Goal: Information Seeking & Learning: Learn about a topic

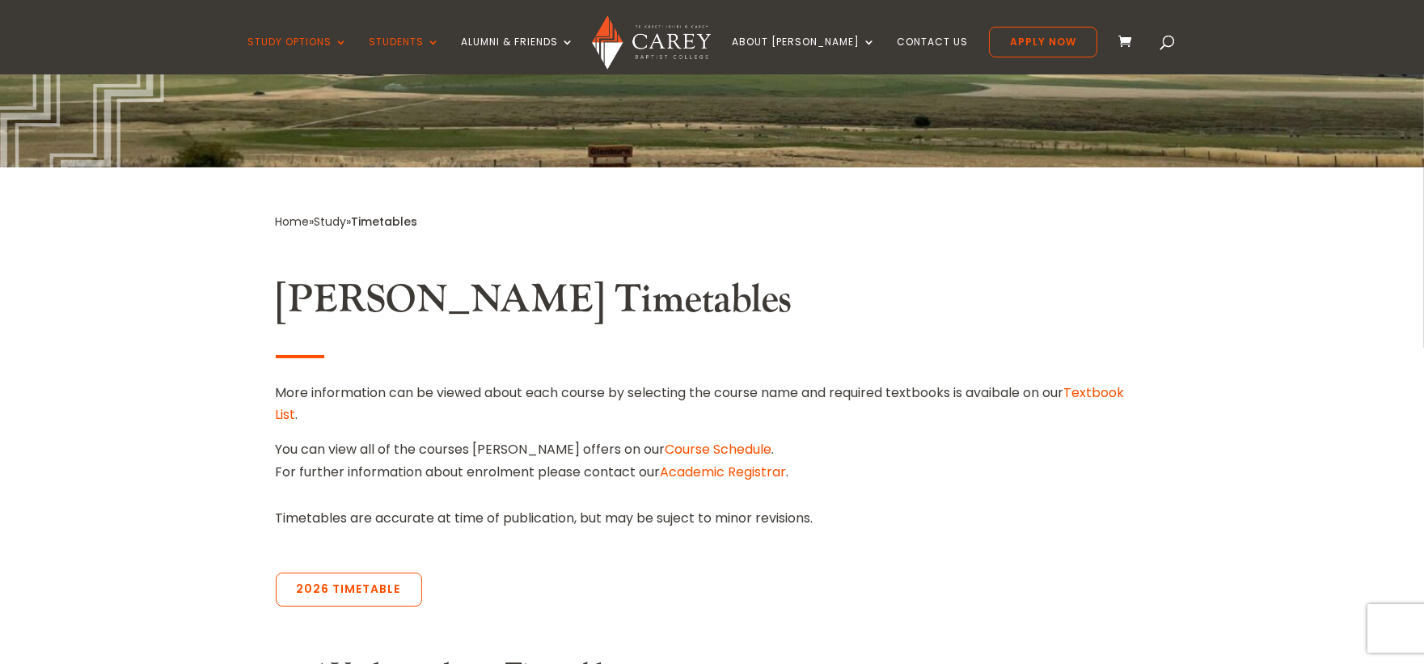
scroll to position [359, 0]
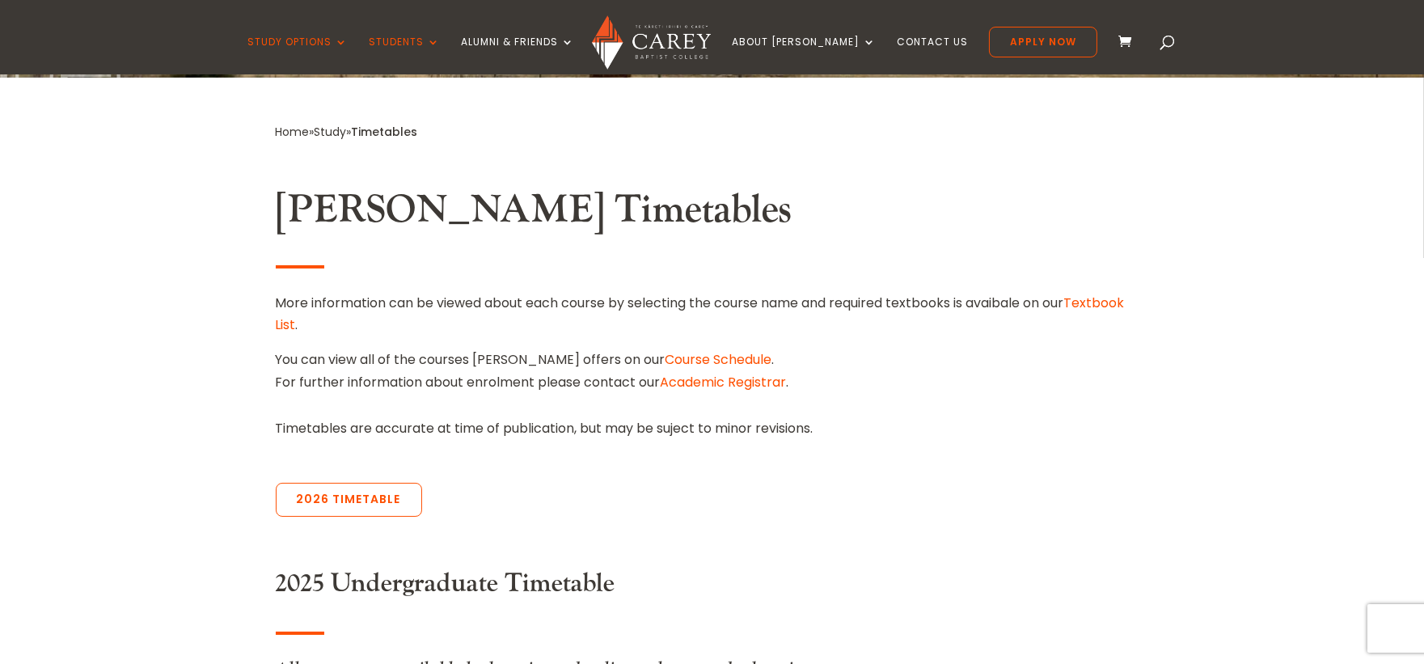
click at [673, 353] on link "Course Schedule" at bounding box center [718, 359] width 107 height 19
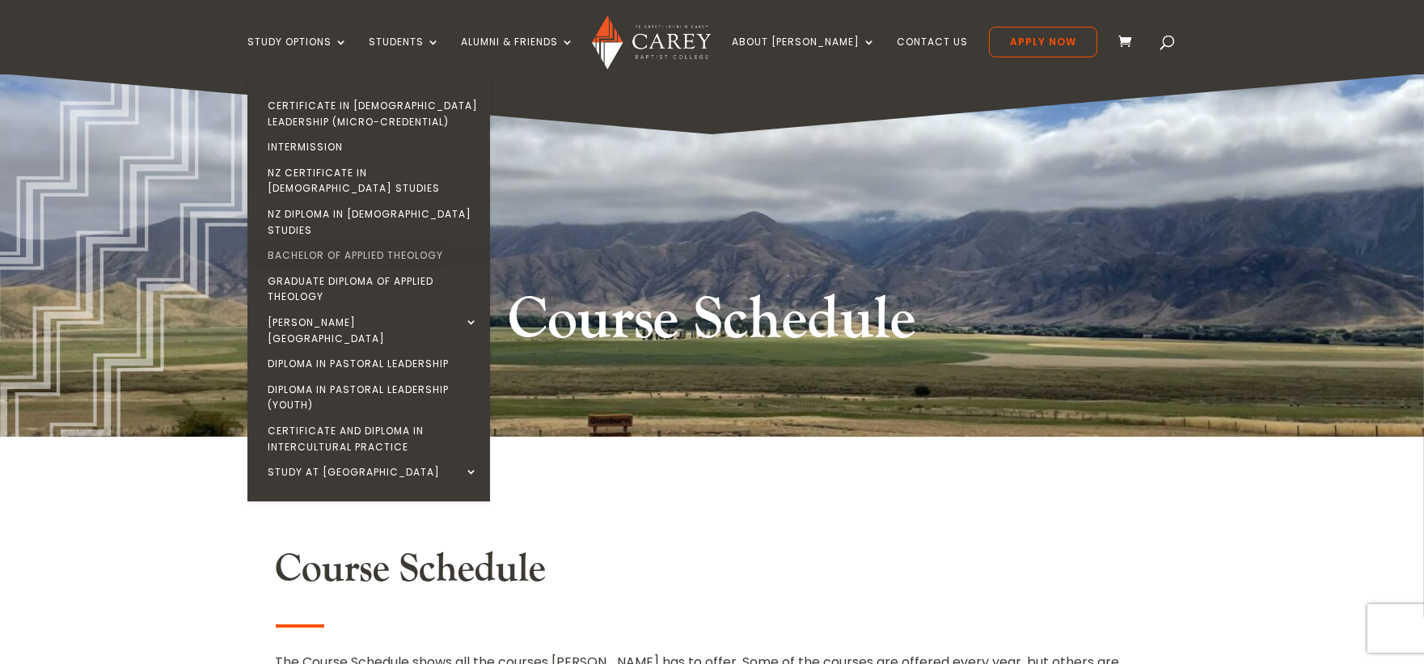
click at [365, 243] on link "Bachelor of Applied Theology" at bounding box center [372, 256] width 243 height 26
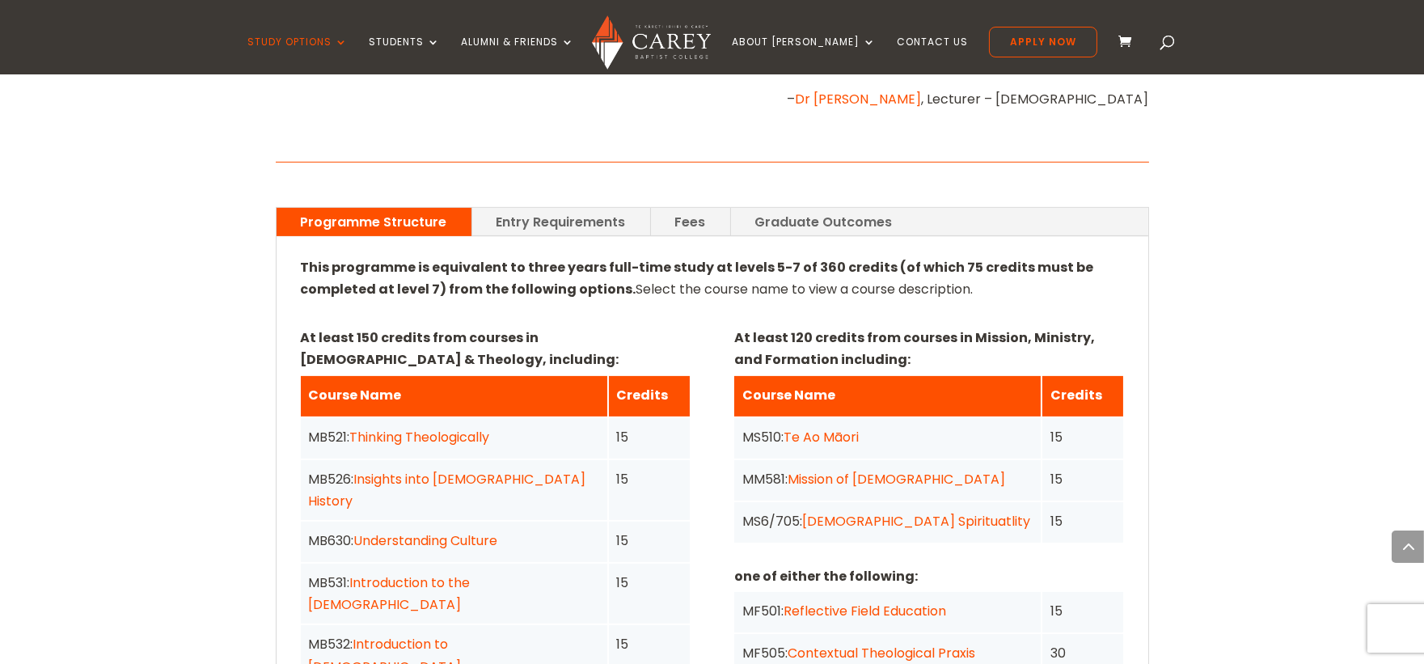
scroll to position [1167, 0]
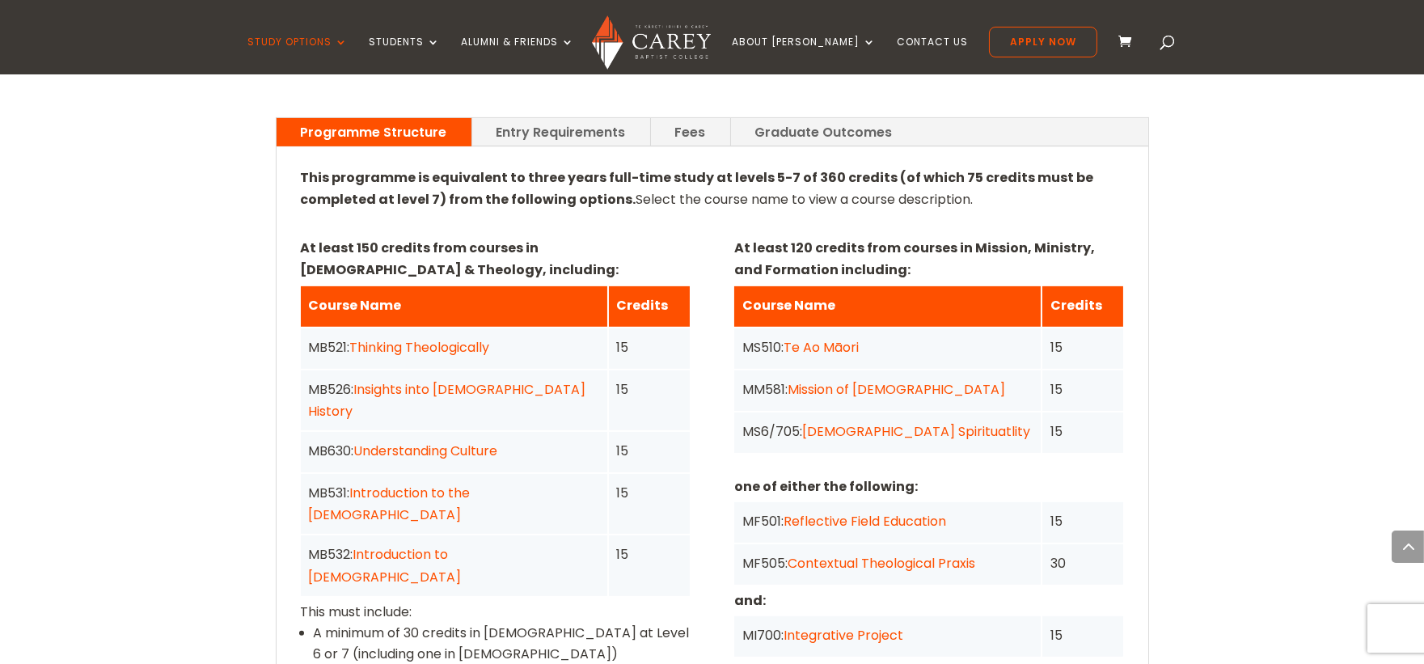
click at [547, 118] on link "Entry Requirements" at bounding box center [561, 132] width 178 height 28
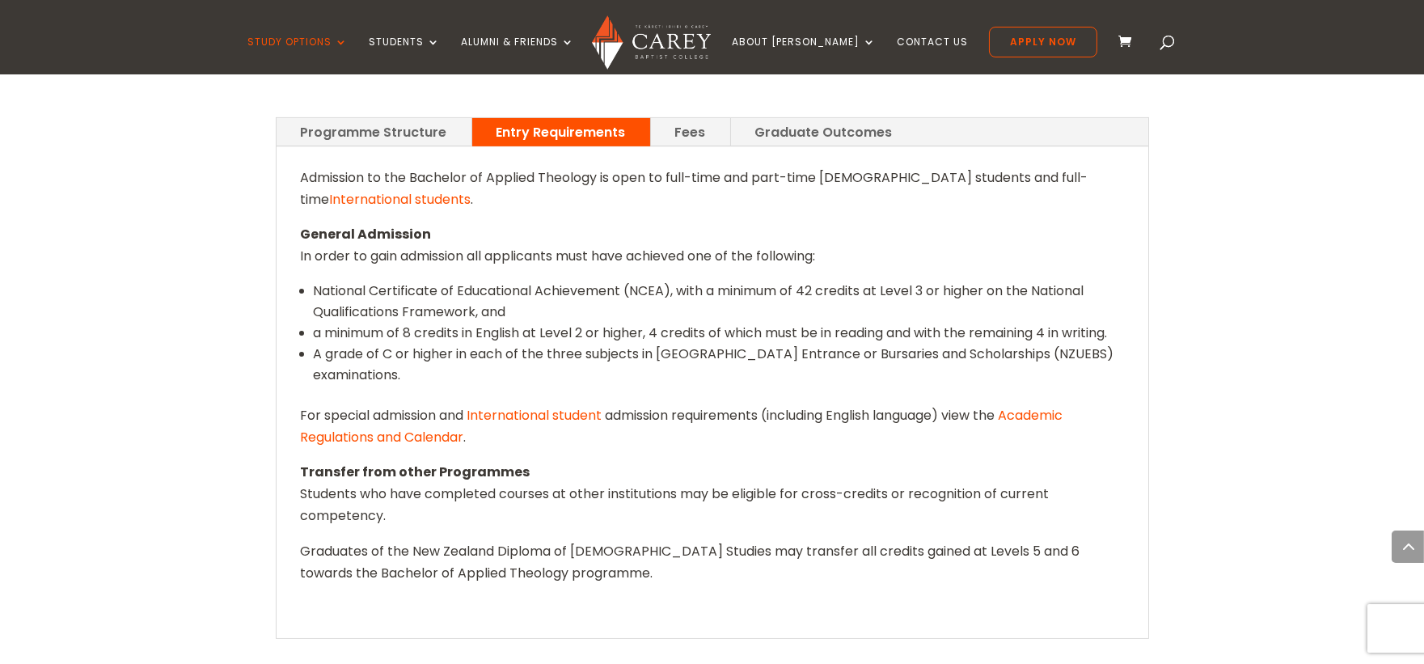
click at [344, 118] on link "Programme Structure" at bounding box center [374, 132] width 195 height 28
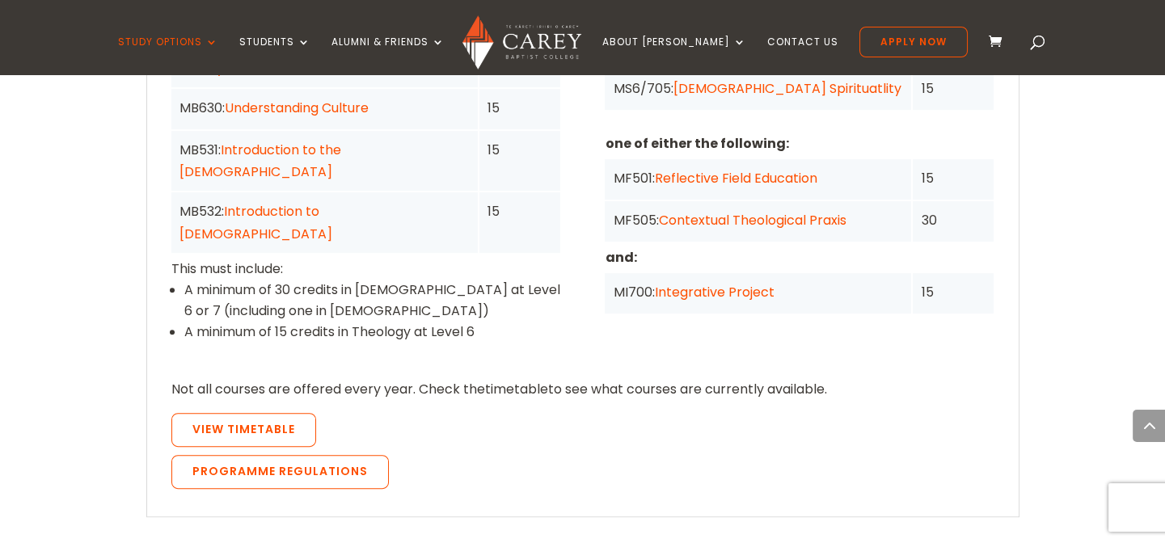
scroll to position [1421, 0]
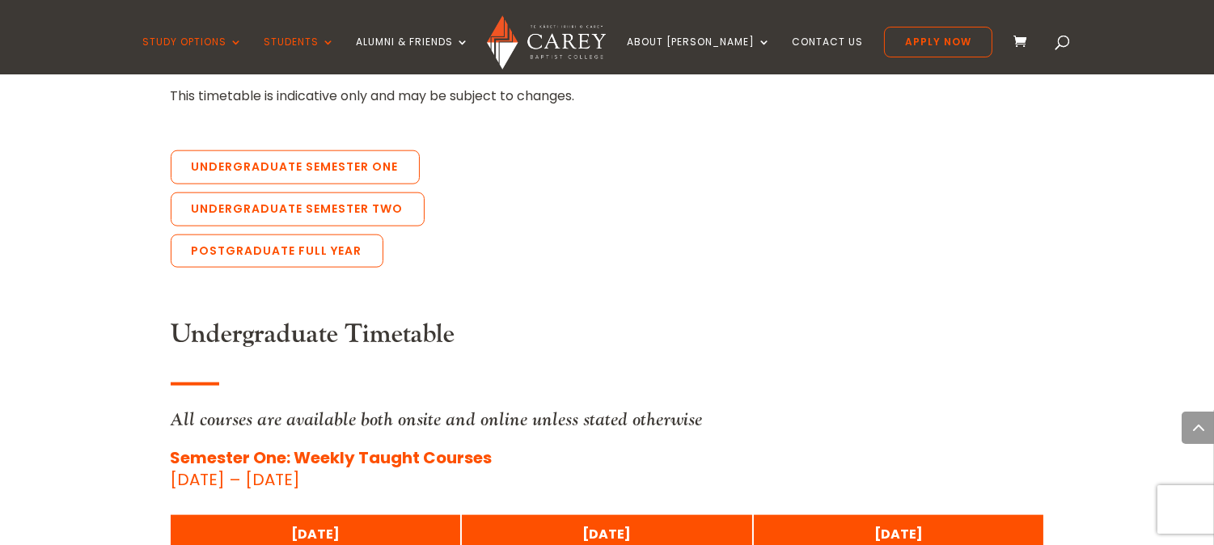
scroll to position [3703, 0]
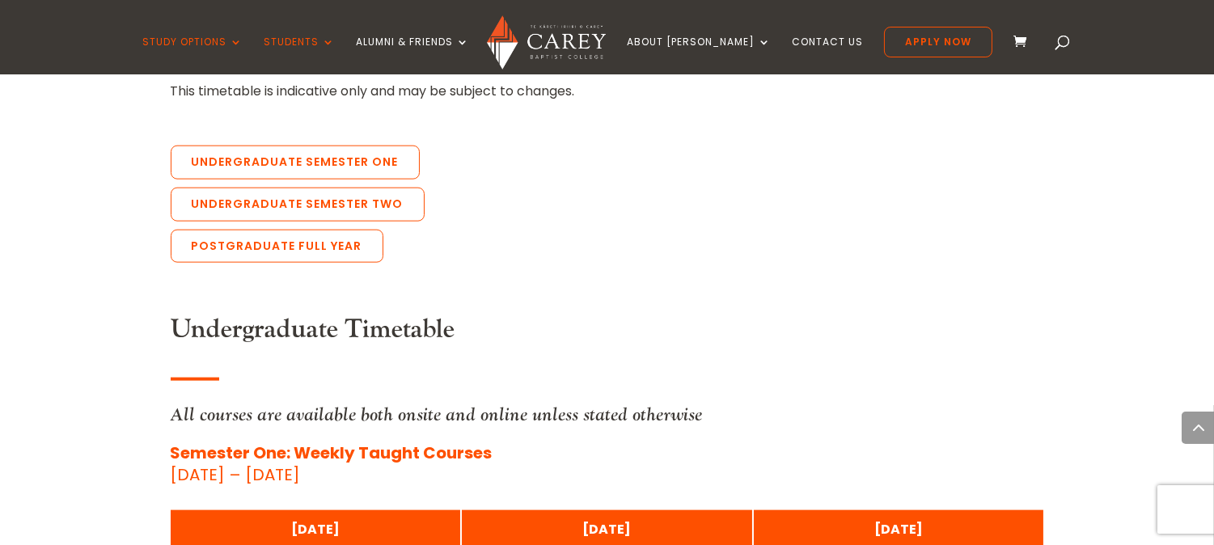
drag, startPoint x: 782, startPoint y: 197, endPoint x: 597, endPoint y: 186, distance: 185.5
click at [597, 186] on div "Undergraduate Semester One Undergraduate Semester Two Postgraduate Full Year" at bounding box center [607, 208] width 873 height 125
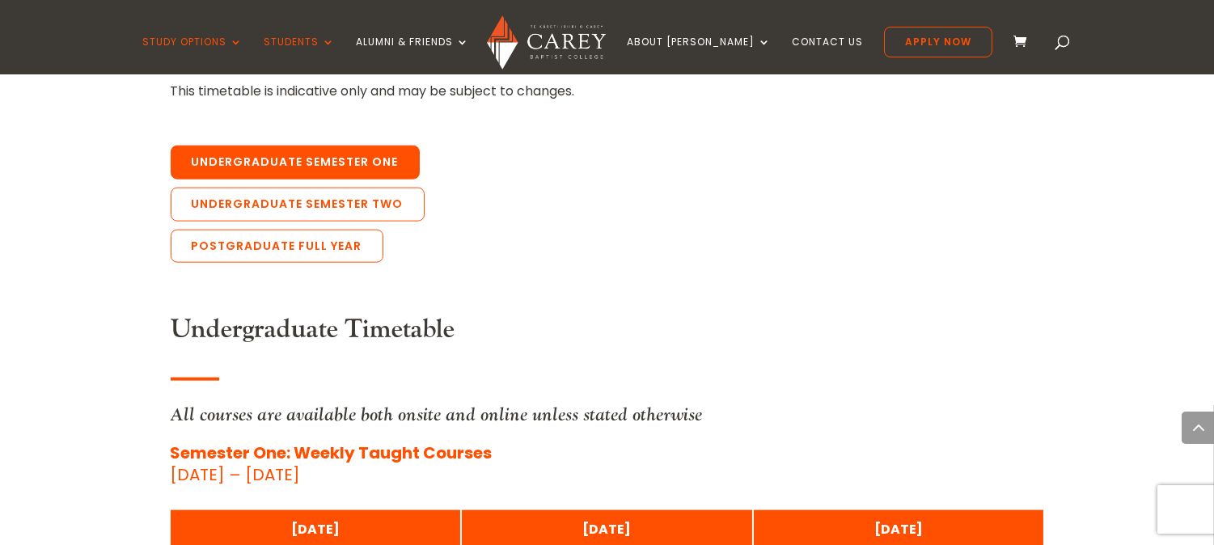
click at [276, 146] on link "Undergraduate Semester One" at bounding box center [295, 163] width 249 height 34
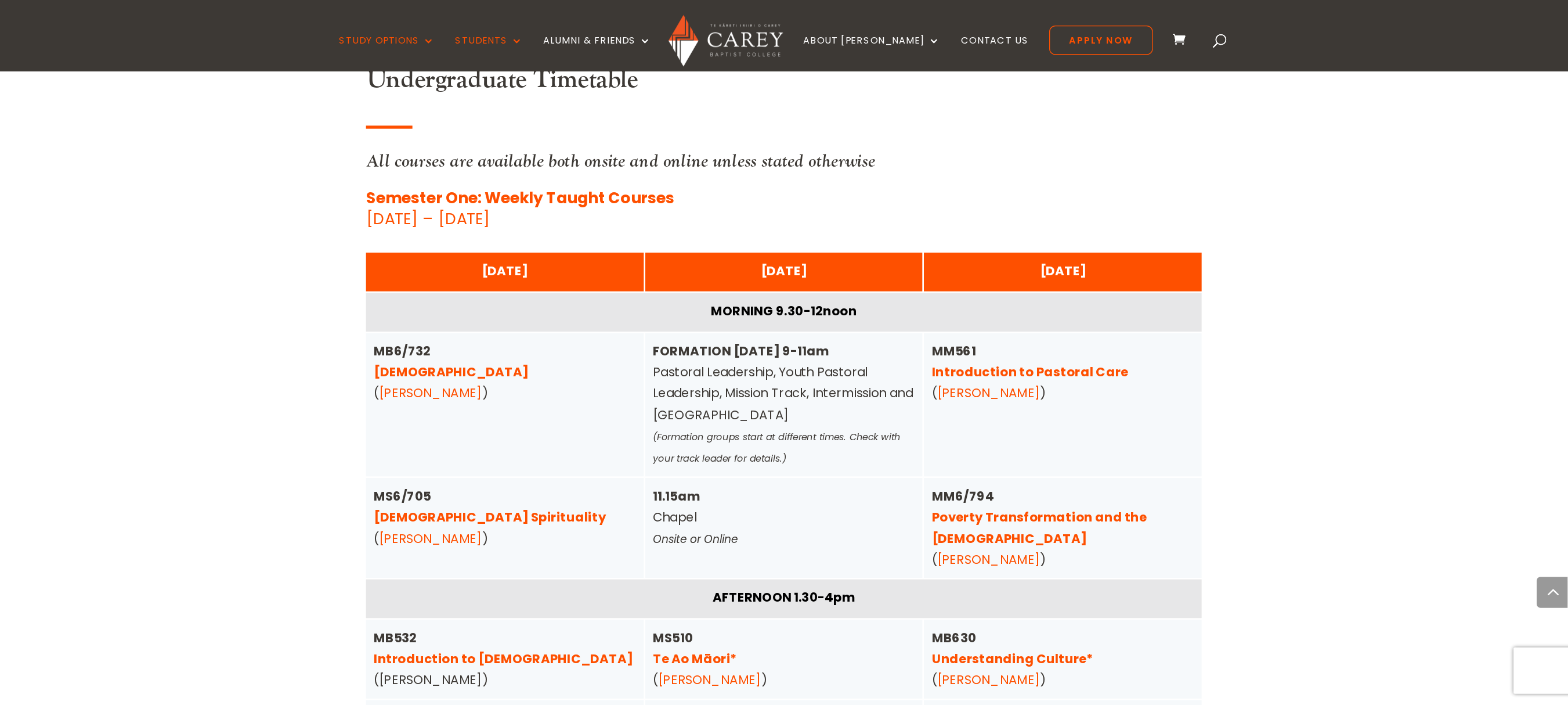
scroll to position [2836, 0]
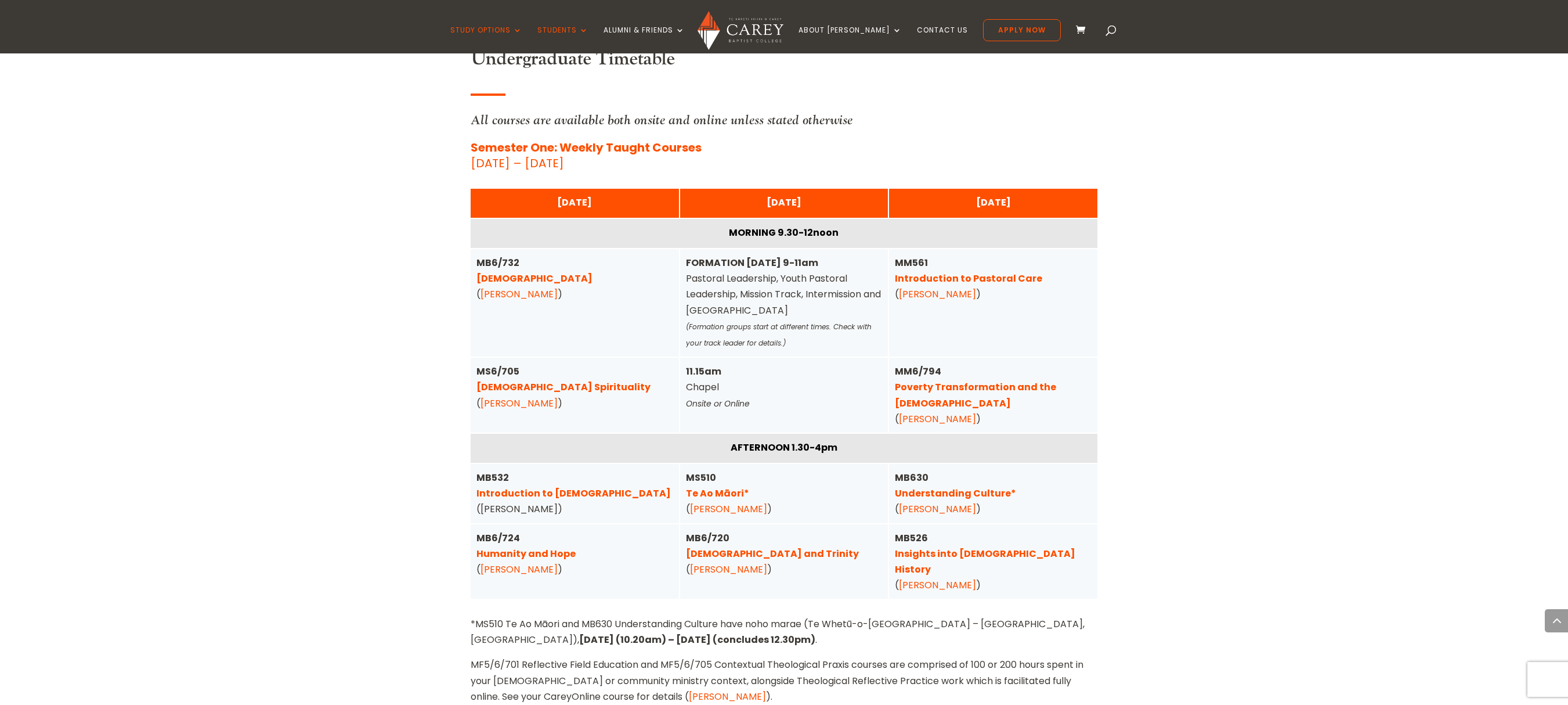
click at [1021, 354] on div "Home » Study » Timetables Carey Timetables More information can be viewed about…" at bounding box center [784, 151] width 1568 height 5349
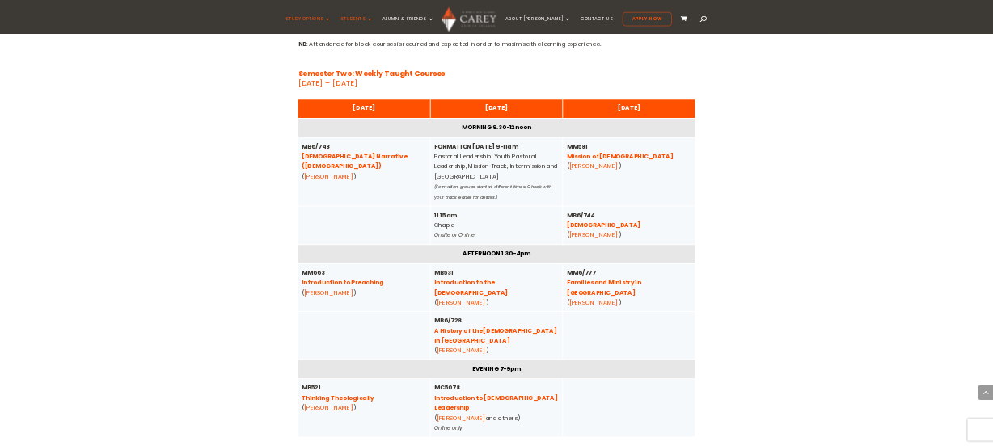
scroll to position [5398, 0]
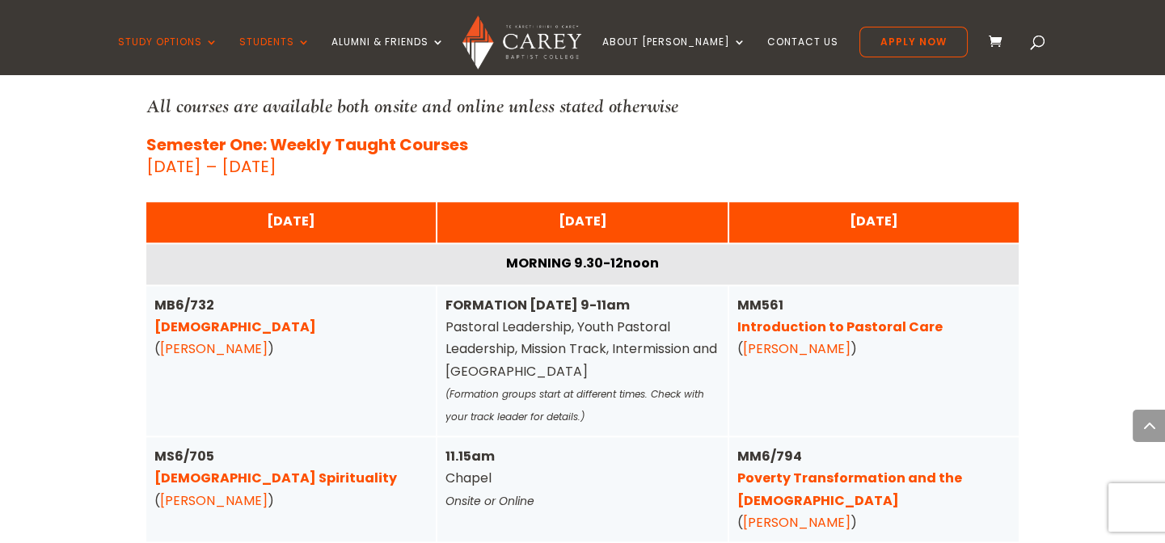
scroll to position [4022, 0]
